Goal: Task Accomplishment & Management: Manage account settings

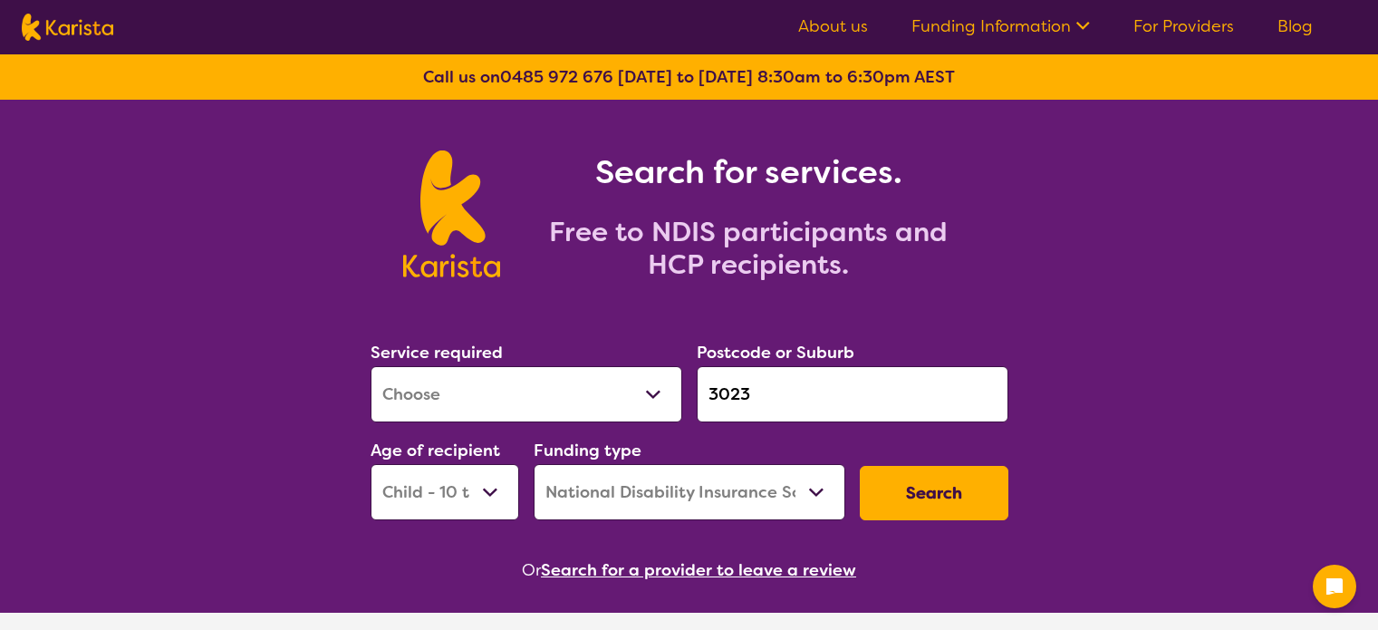
select select "[MEDICAL_DATA]"
select select "CH"
select select "NDIS"
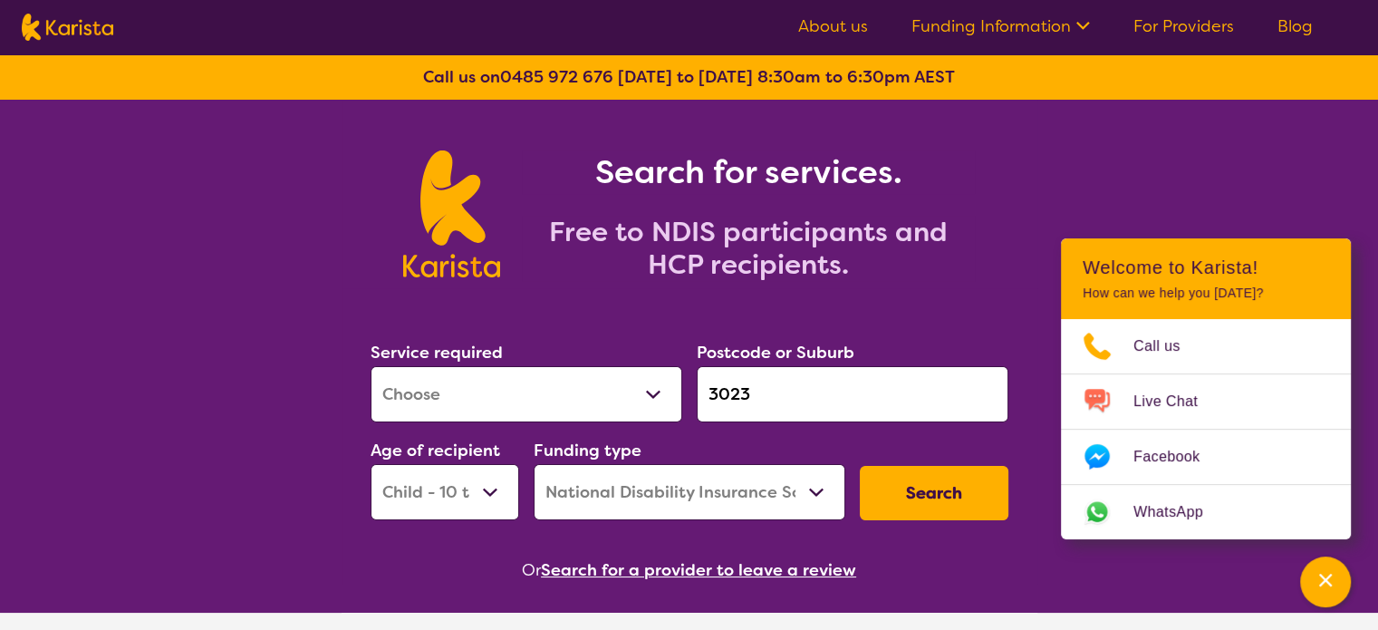
click at [1198, 22] on link "For Providers" at bounding box center [1183, 26] width 101 height 22
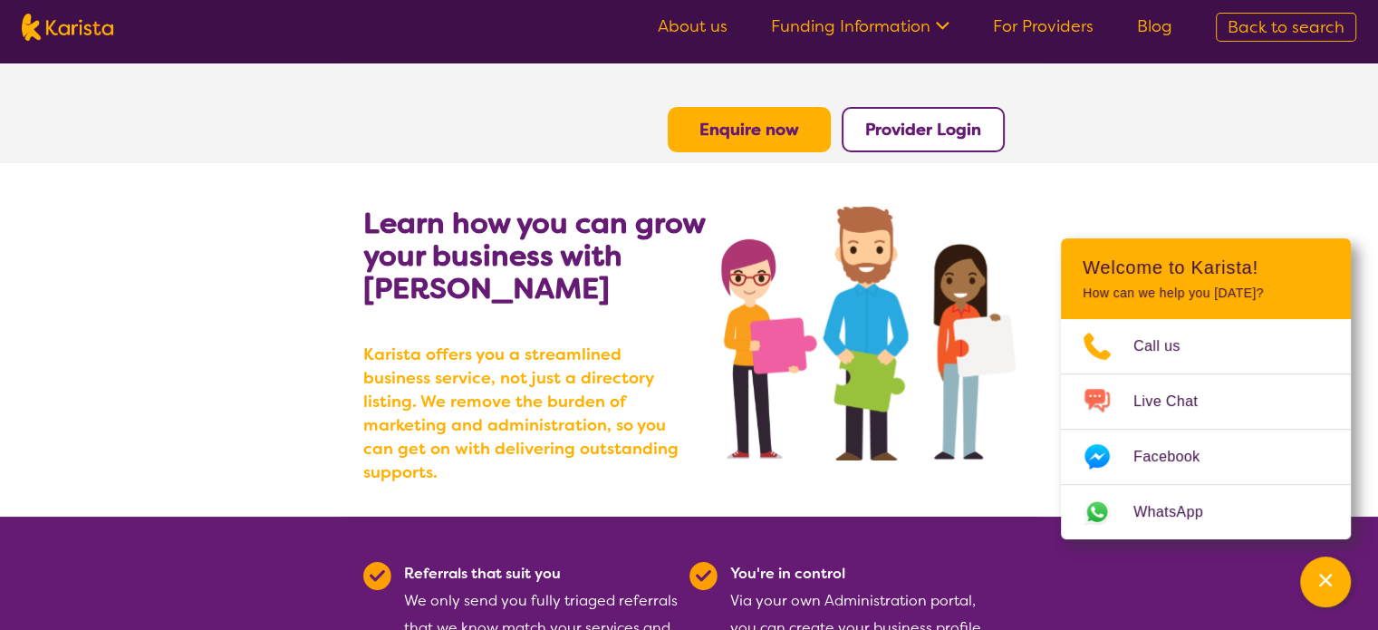
click at [931, 129] on b "Provider Login" at bounding box center [923, 130] width 116 height 22
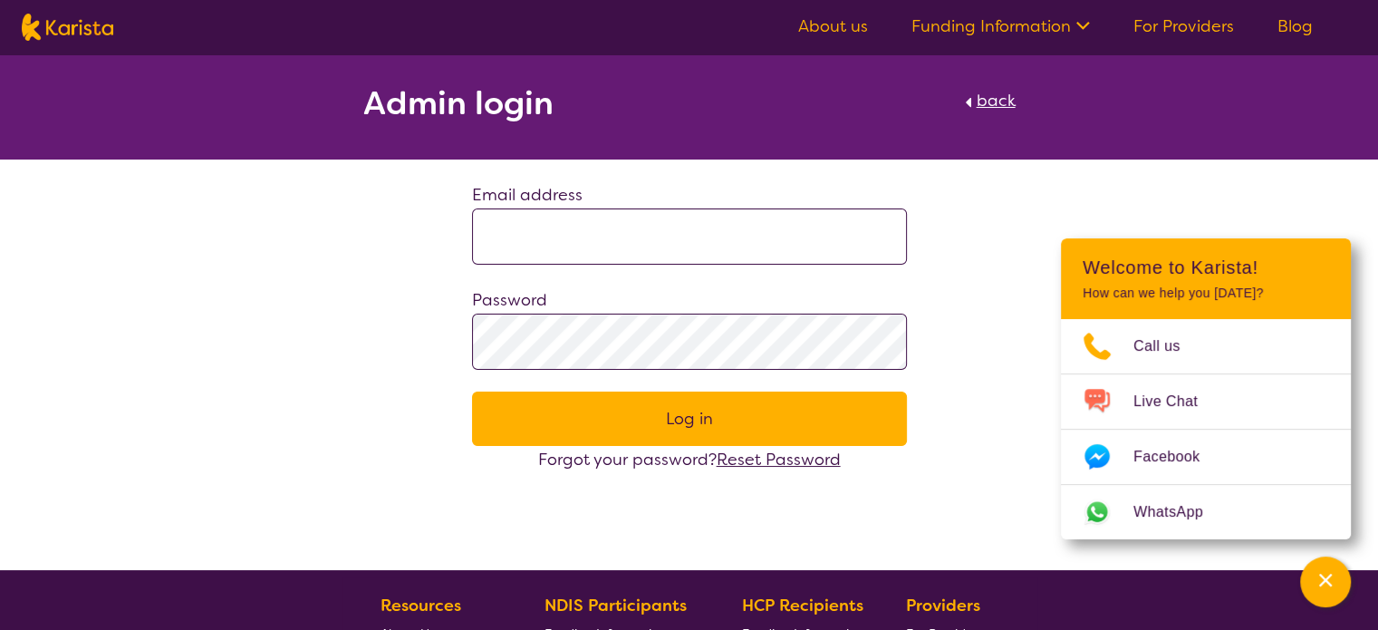
click at [668, 236] on input at bounding box center [689, 236] width 435 height 56
type input "**********"
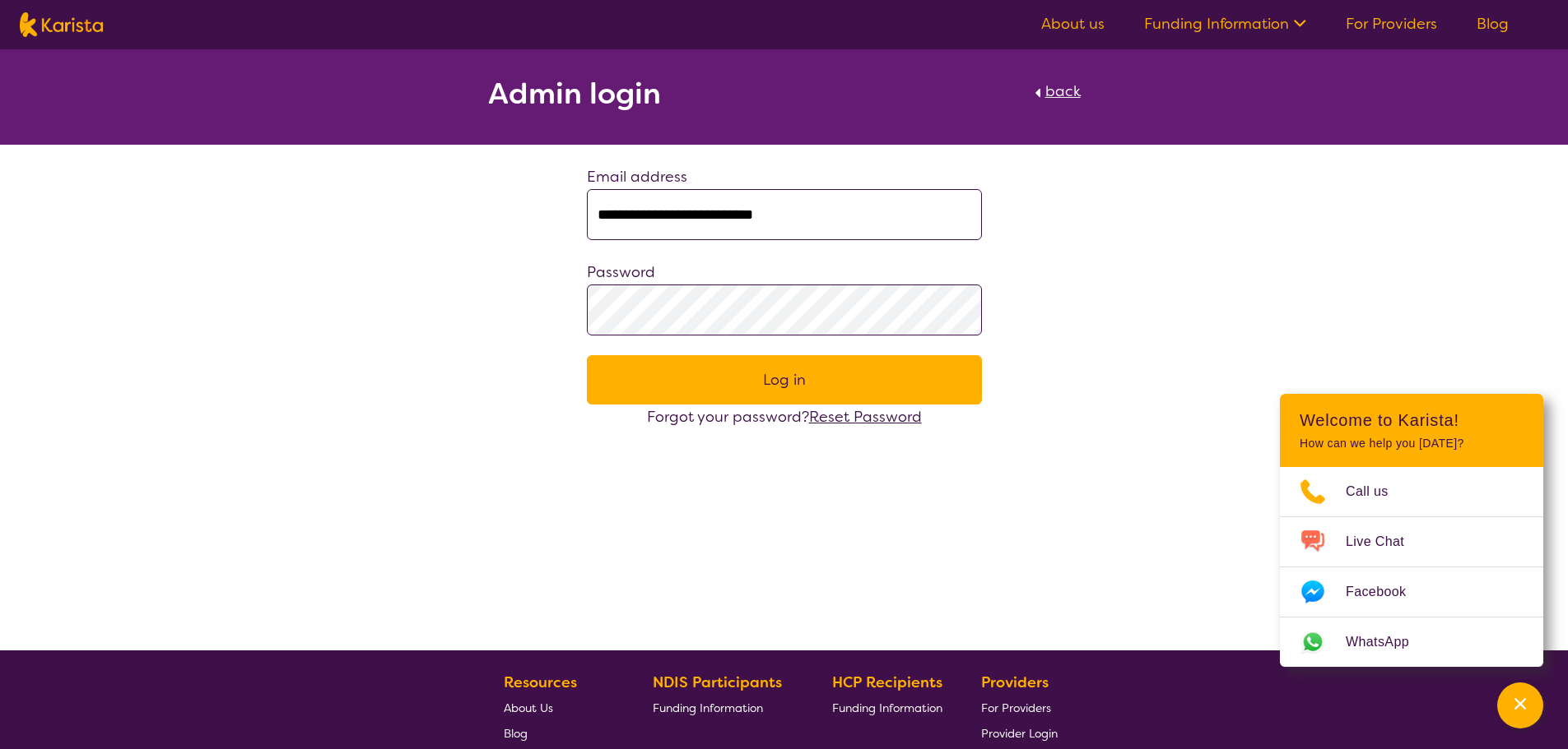
click at [746, 371] on button "Log in" at bounding box center [784, 379] width 395 height 49
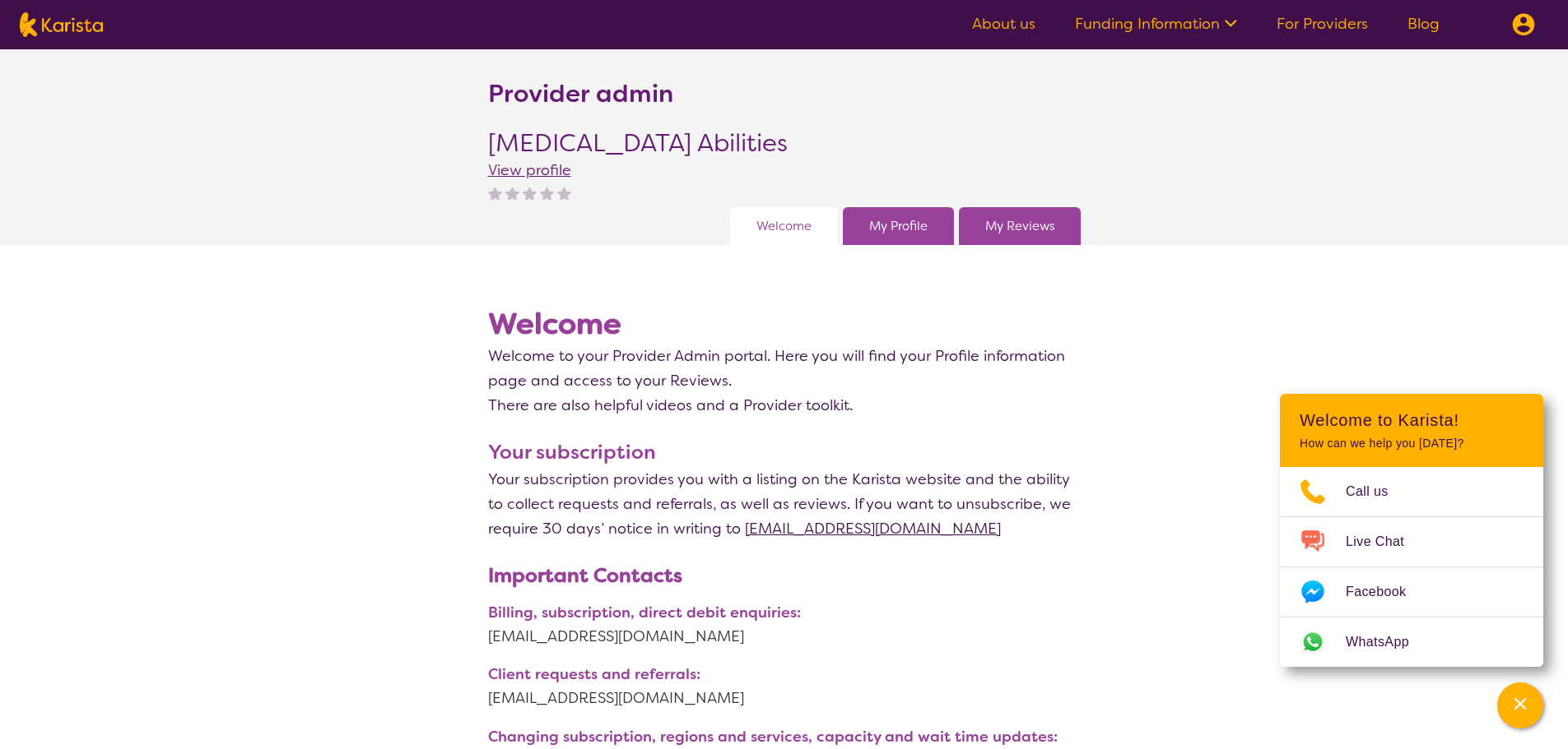
click at [913, 222] on link "My Profile" at bounding box center [898, 226] width 58 height 25
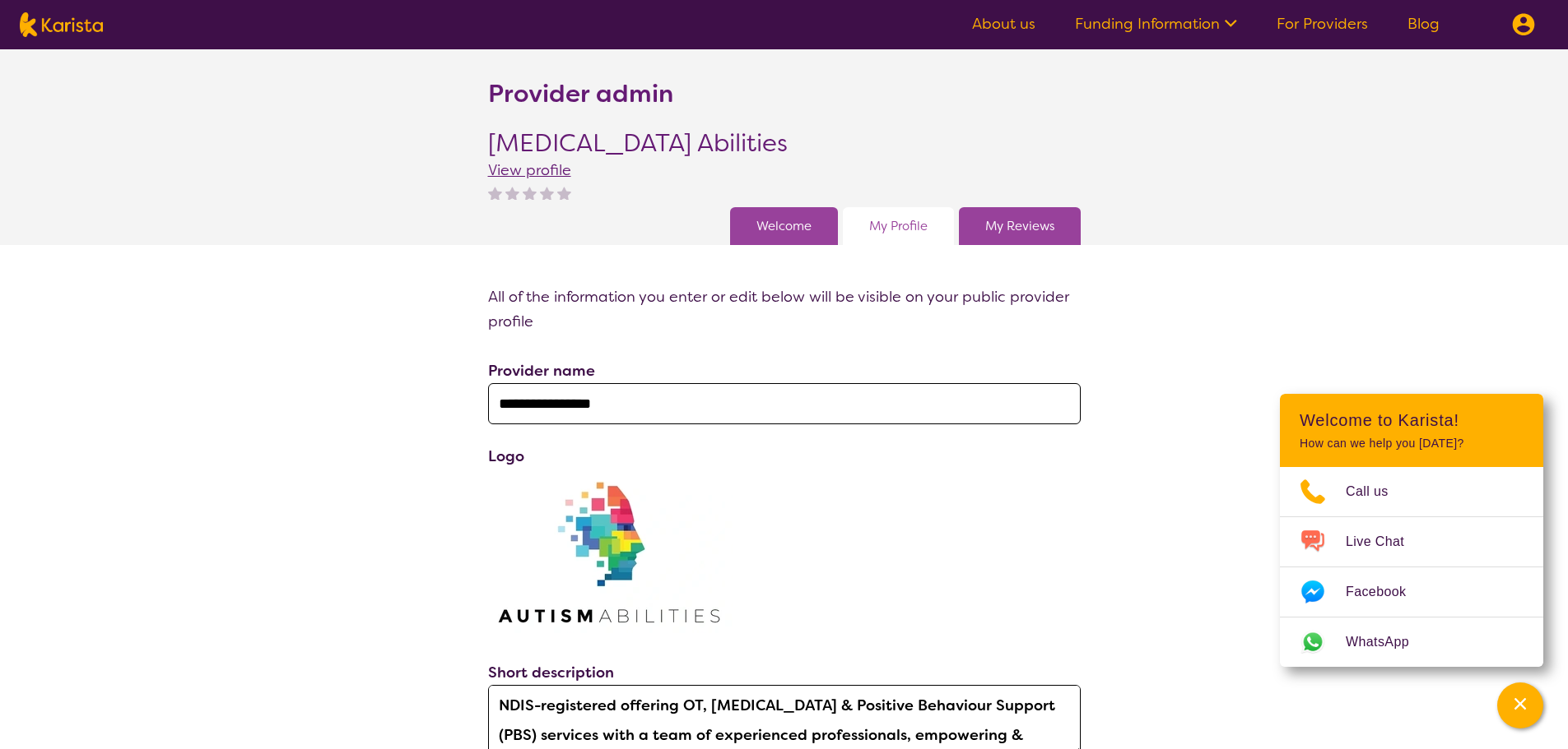
click at [991, 236] on link "My Reviews" at bounding box center [1019, 226] width 69 height 25
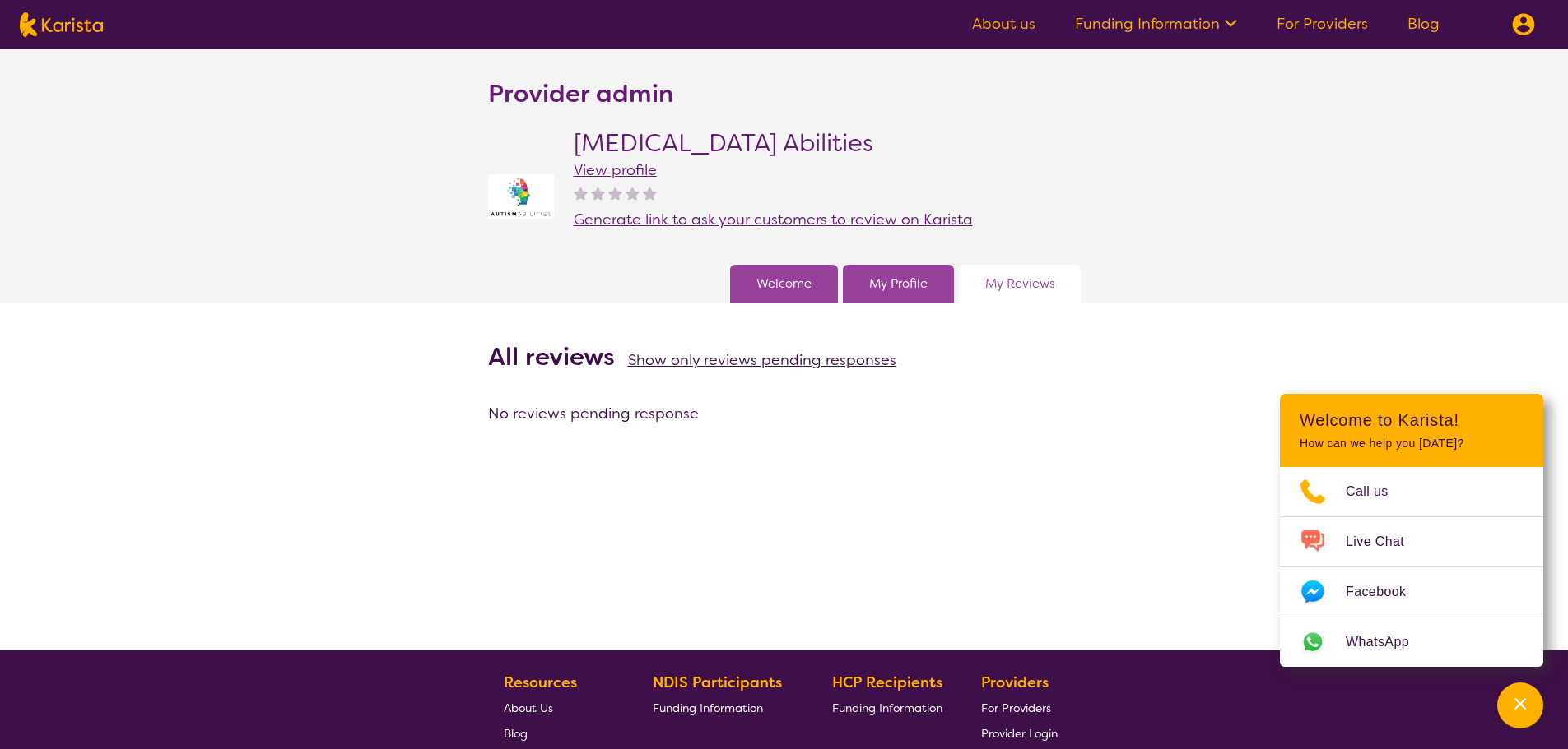
click at [778, 281] on link "Welcome" at bounding box center [783, 283] width 55 height 25
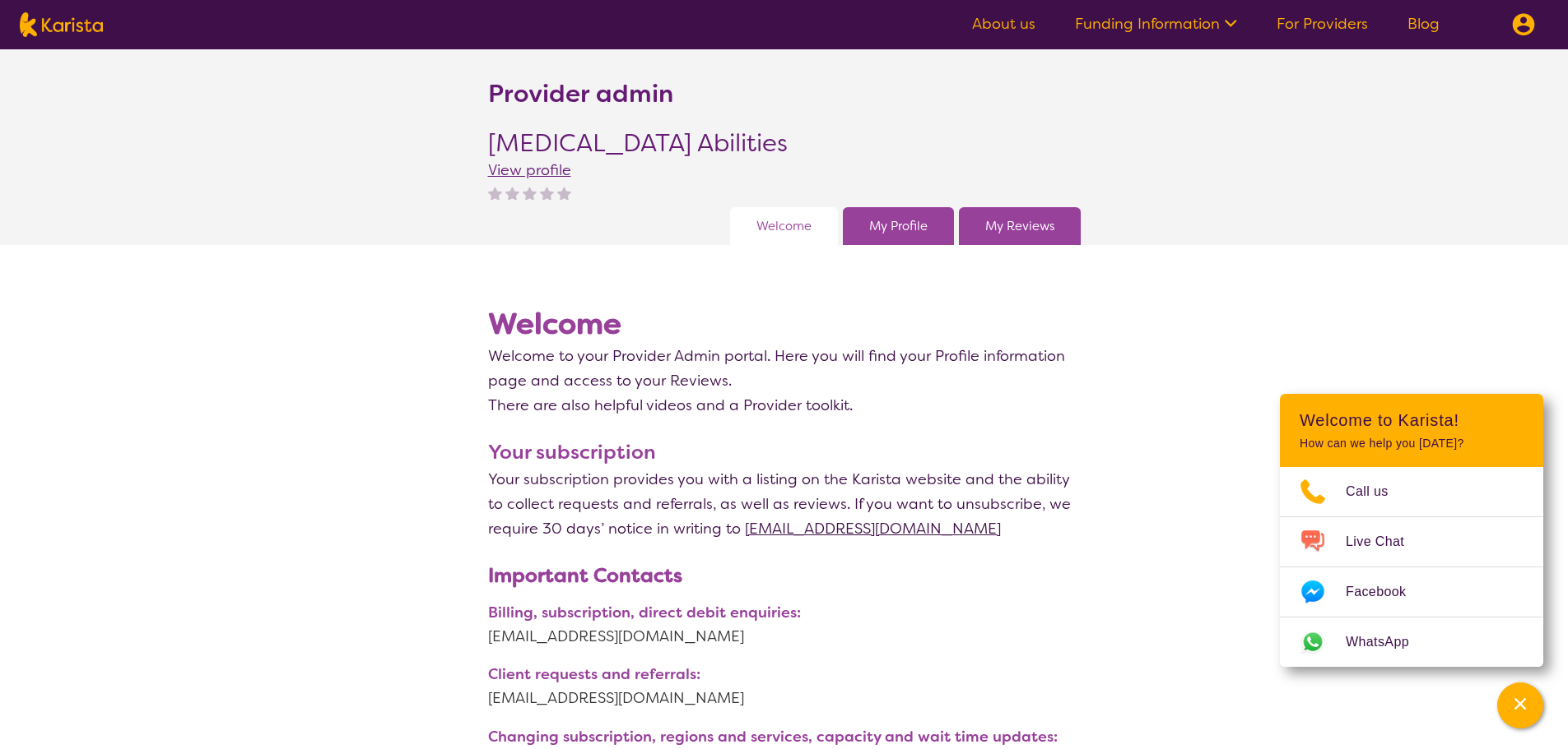
click at [1251, 22] on link "For Providers" at bounding box center [1322, 24] width 92 height 20
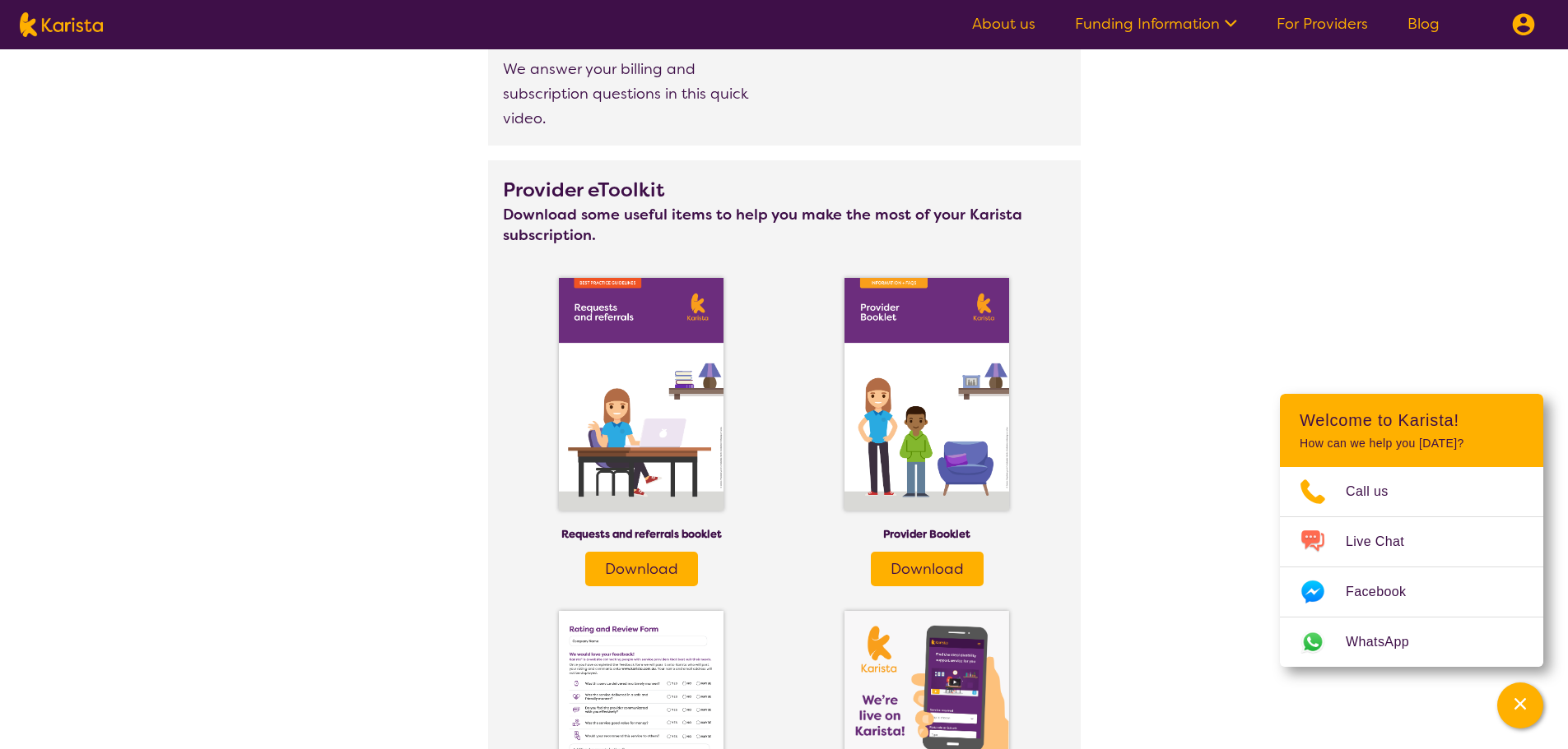
scroll to position [1809, 0]
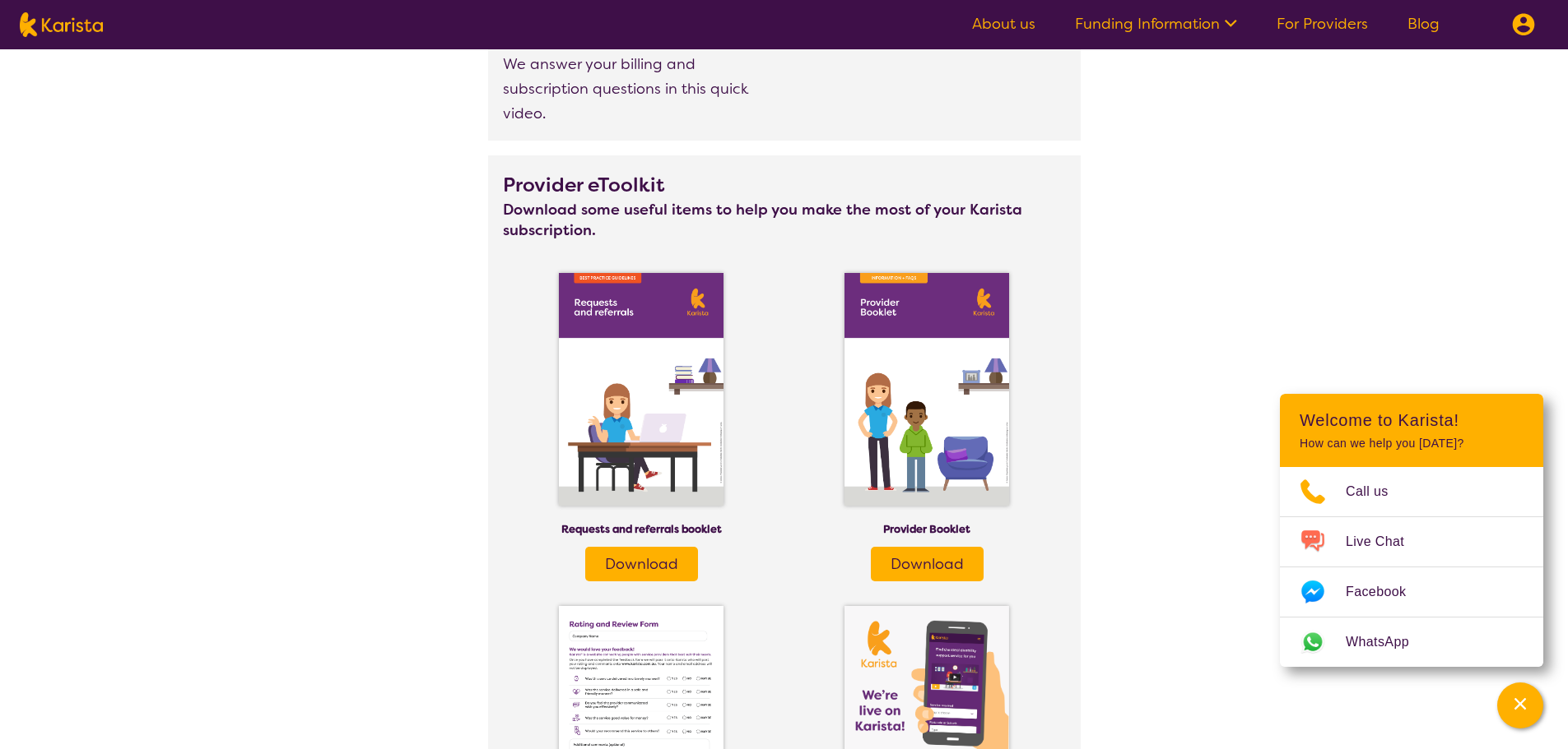
click at [950, 564] on span "Download" at bounding box center [927, 565] width 74 height 20
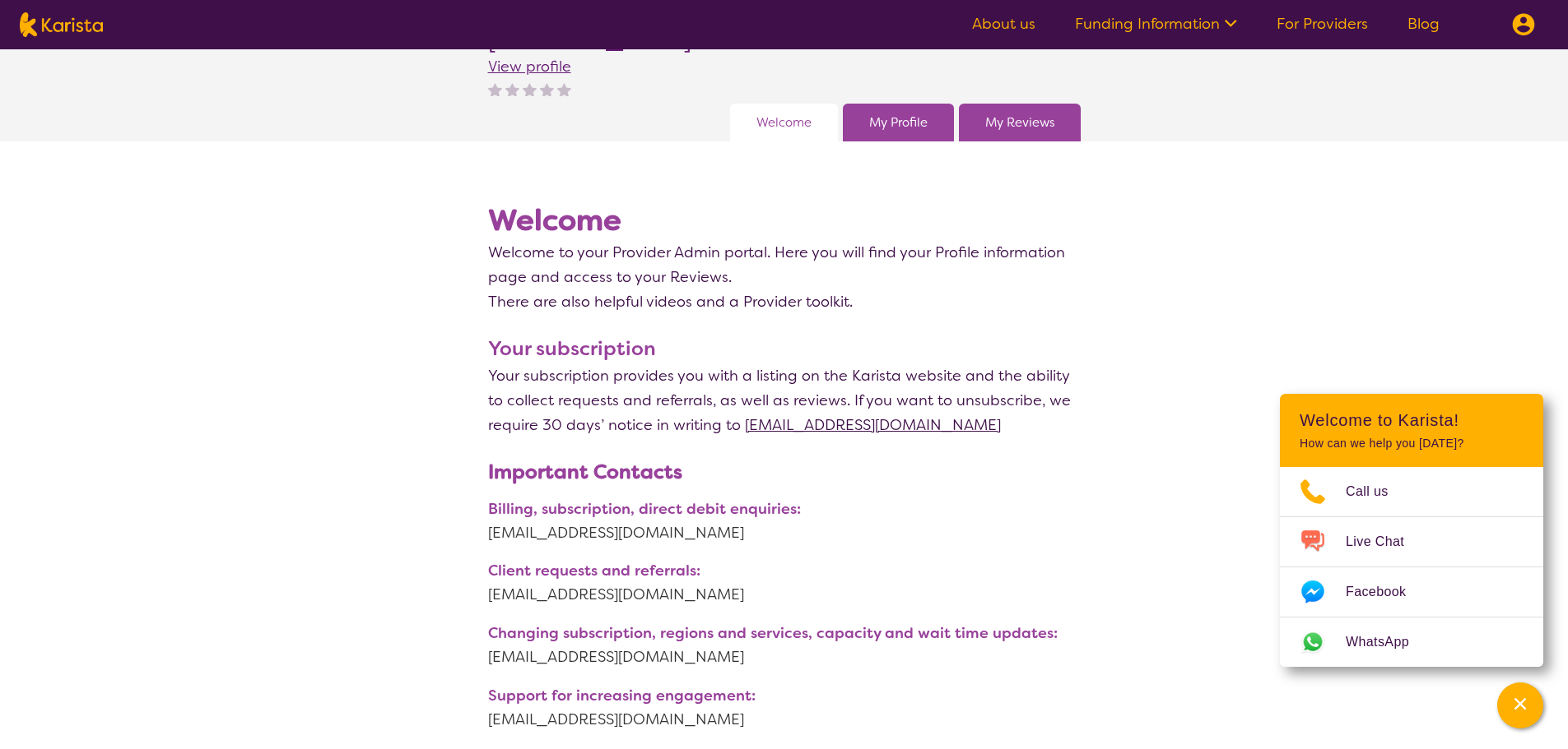
scroll to position [0, 0]
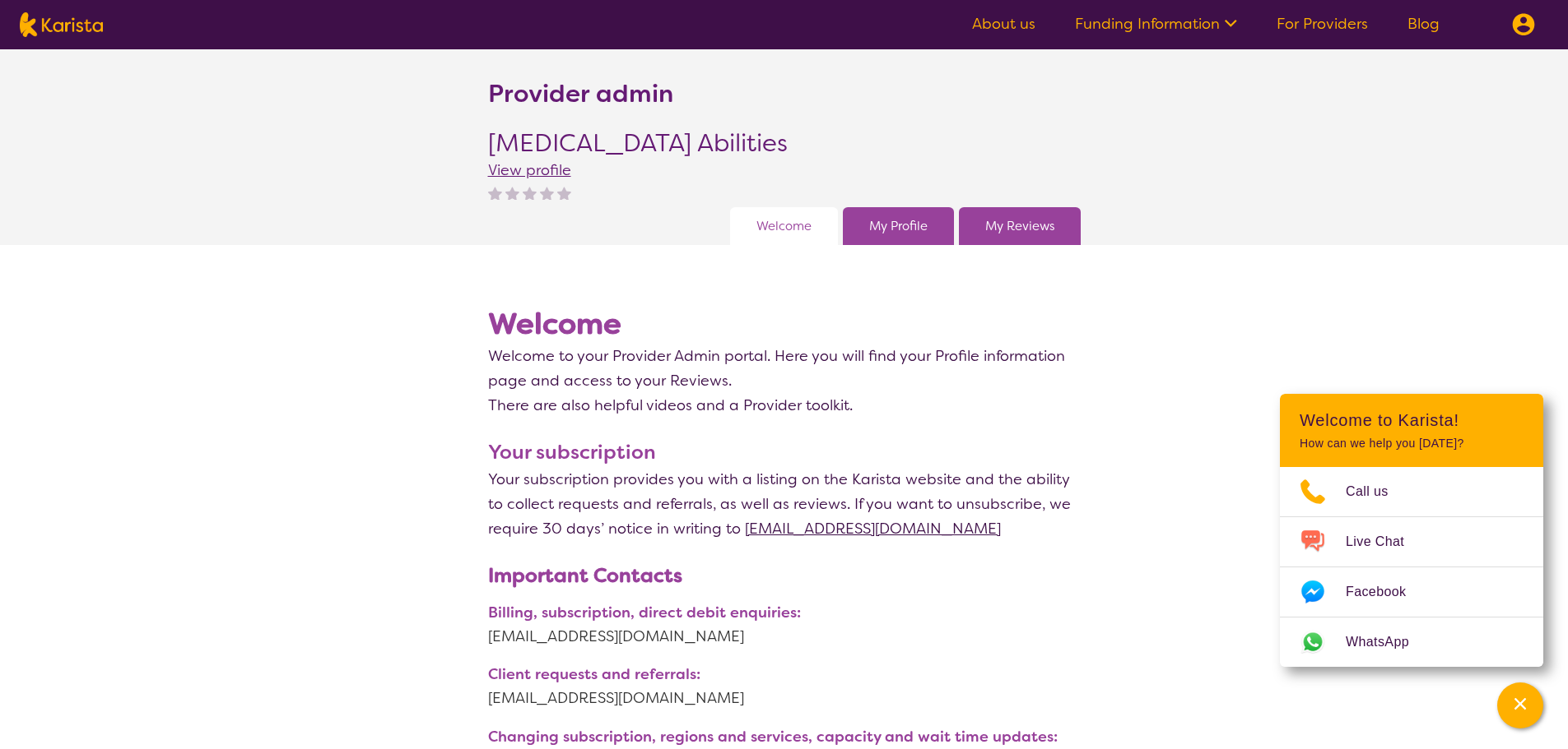
click at [894, 232] on link "My Profile" at bounding box center [898, 226] width 58 height 25
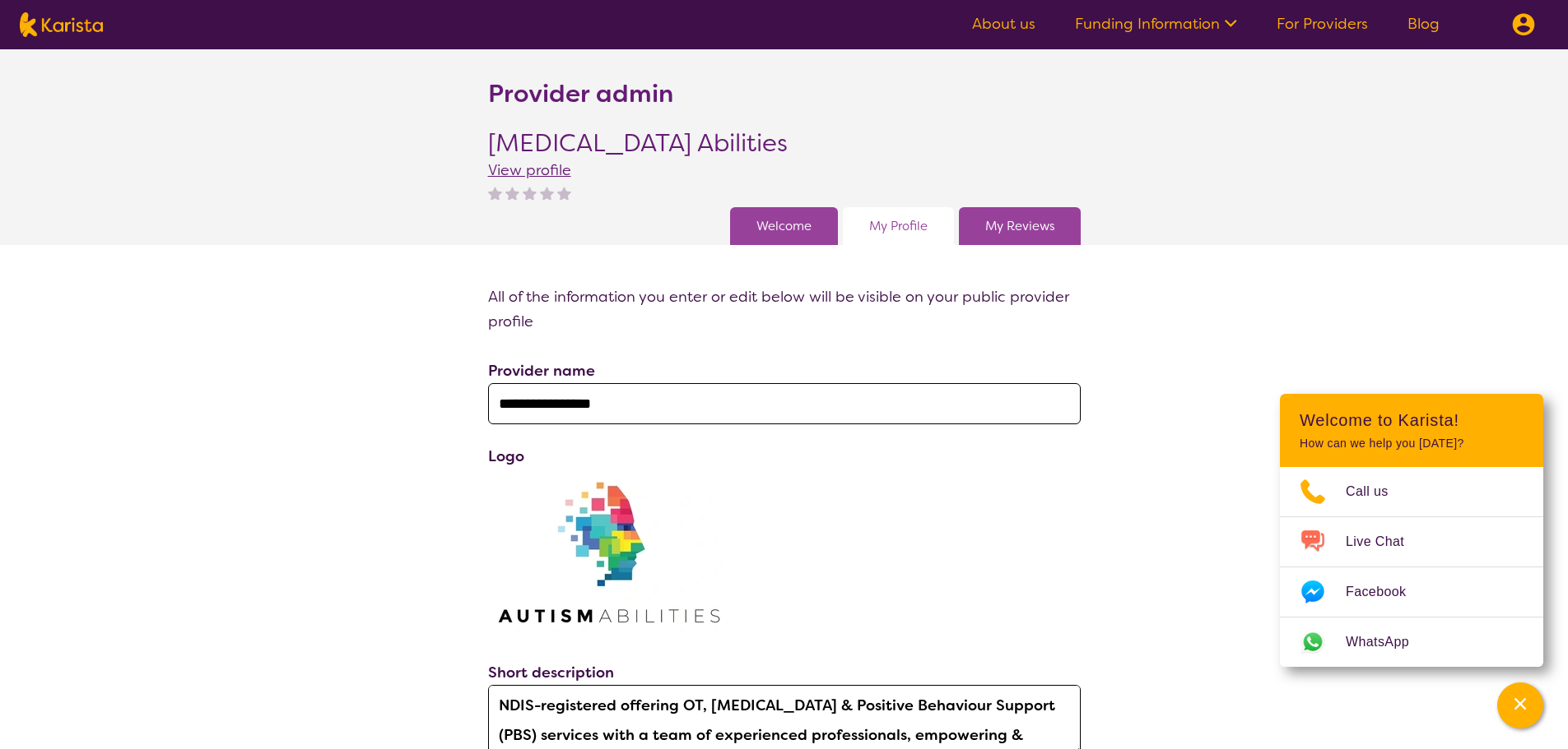
click at [1009, 222] on link "My Reviews" at bounding box center [1019, 226] width 69 height 25
